Goal: Task Accomplishment & Management: Manage account settings

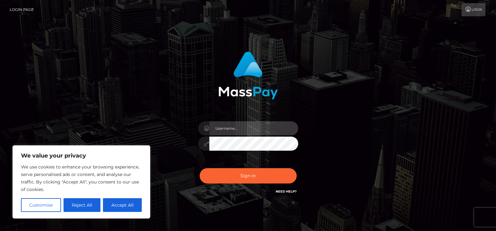
click at [255, 132] on input "text" at bounding box center [253, 128] width 89 height 14
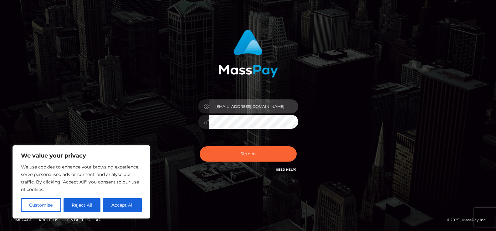
type input "[EMAIL_ADDRESS][DOMAIN_NAME]"
click at [200, 146] on button "Sign in" at bounding box center [248, 153] width 97 height 15
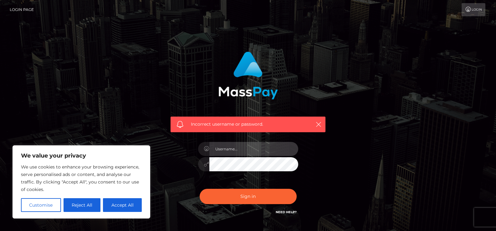
click at [237, 146] on input "text" at bounding box center [253, 149] width 89 height 14
type input "S"
type input "[EMAIL_ADDRESS][DOMAIN_NAME]"
click at [200, 189] on button "Sign in" at bounding box center [248, 196] width 97 height 15
click at [223, 149] on input "text" at bounding box center [253, 149] width 89 height 14
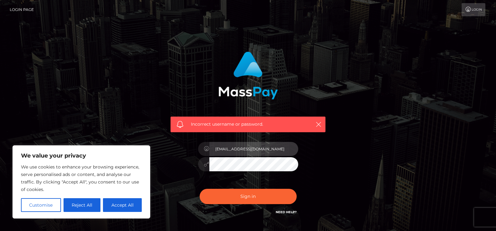
type input "[EMAIL_ADDRESS][DOMAIN_NAME]"
click at [200, 189] on button "Sign in" at bounding box center [248, 196] width 97 height 15
